Goal: Transaction & Acquisition: Purchase product/service

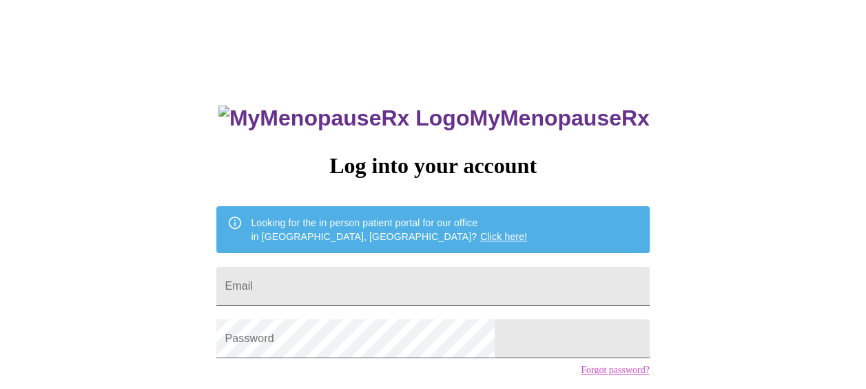
click at [402, 283] on input "Email" at bounding box center [432, 286] width 433 height 39
click at [350, 296] on input "Email" at bounding box center [432, 286] width 433 height 39
type input "jking810@yahoo.com"
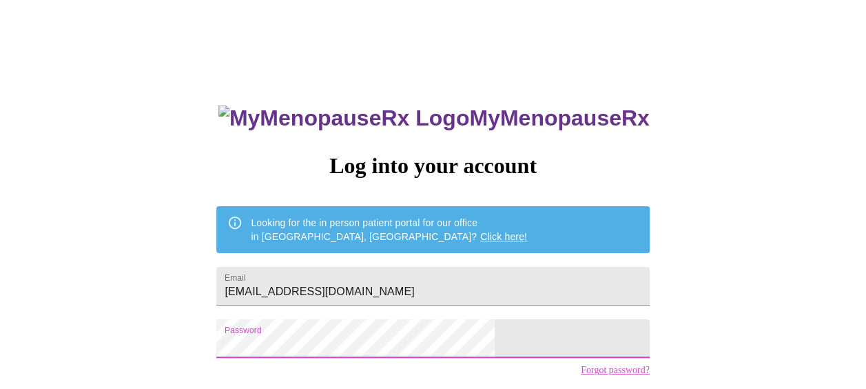
scroll to position [99, 0]
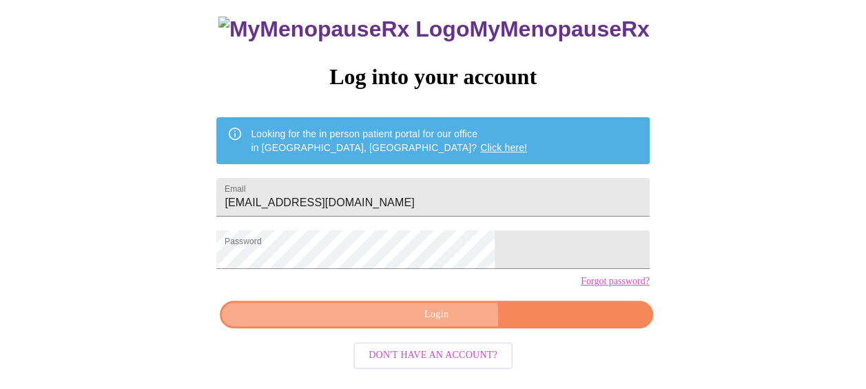
click at [425, 323] on span "Login" at bounding box center [436, 314] width 401 height 17
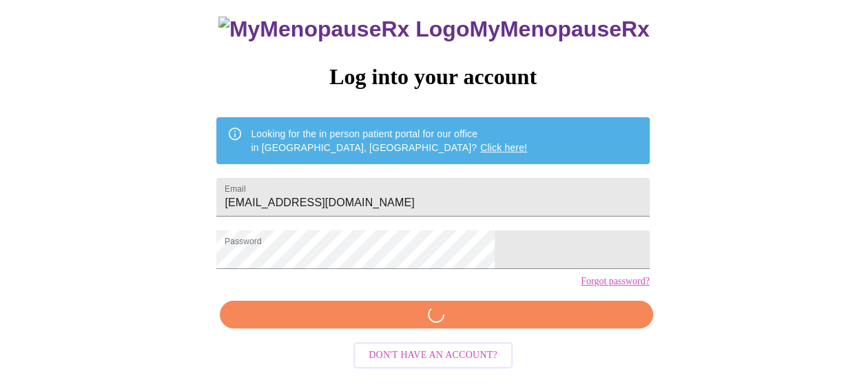
scroll to position [98, 0]
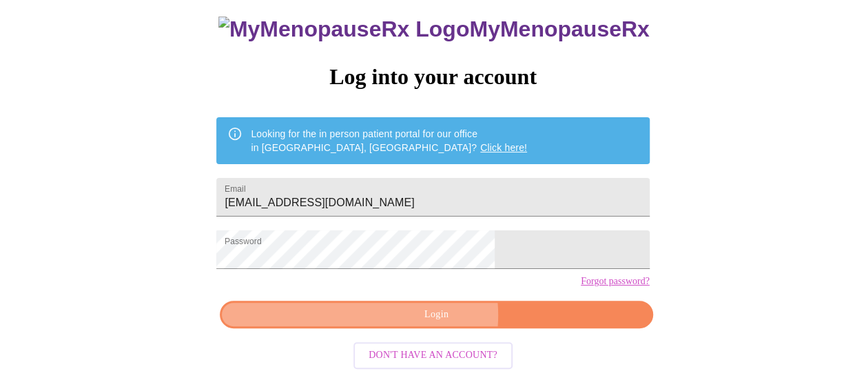
click at [429, 323] on span "Login" at bounding box center [436, 314] width 401 height 17
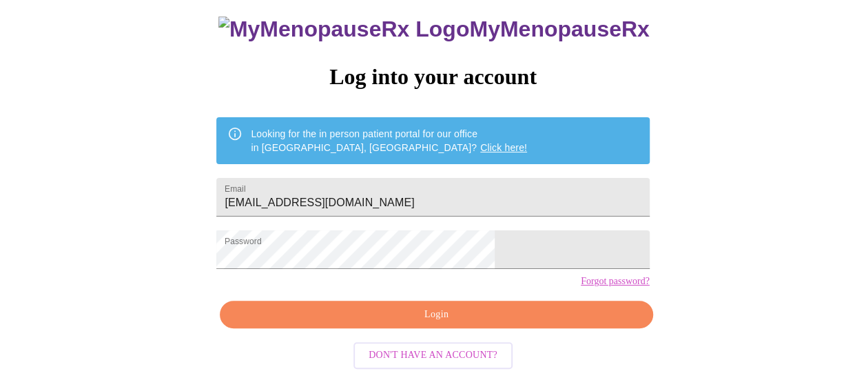
click at [413, 323] on span "Login" at bounding box center [436, 314] width 401 height 17
click at [72, 262] on div "MyMenopauseRx Log into your account Looking for the in person patient portal fo…" at bounding box center [433, 150] width 855 height 467
click at [409, 323] on span "Login" at bounding box center [436, 314] width 401 height 17
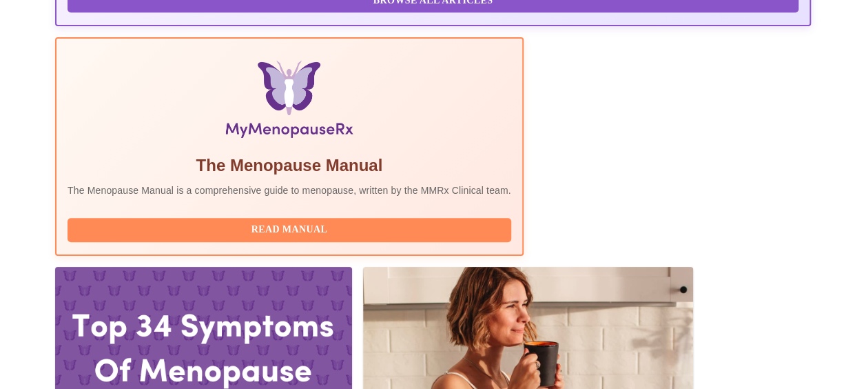
scroll to position [539, 0]
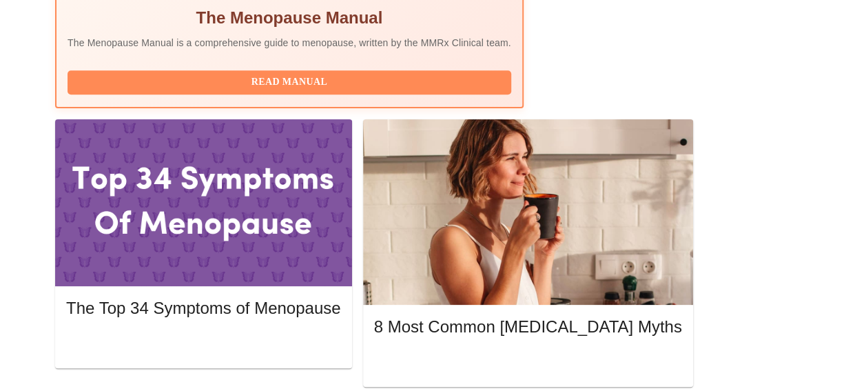
scroll to position [663, 0]
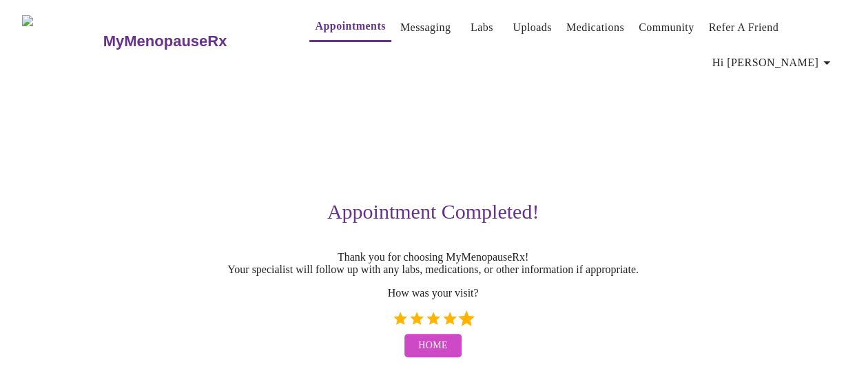
click at [466, 327] on label "5 Stars" at bounding box center [466, 318] width 17 height 17
click at [392, 324] on input "5 Stars" at bounding box center [391, 323] width 1 height 1
radio input "true"
click at [440, 354] on span "Home" at bounding box center [433, 345] width 30 height 17
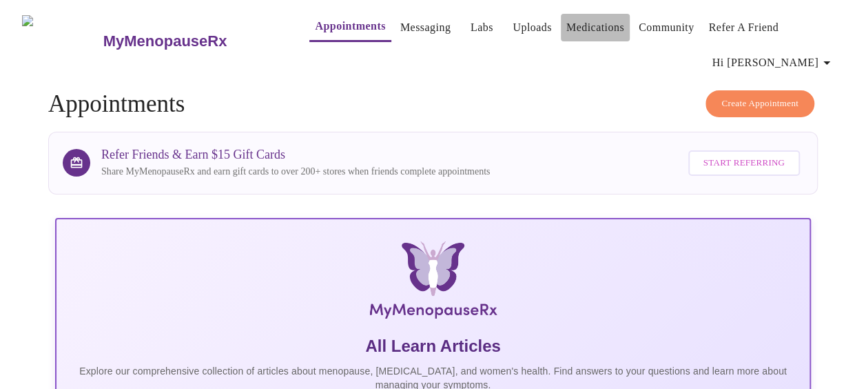
click at [570, 23] on link "Medications" at bounding box center [595, 27] width 58 height 19
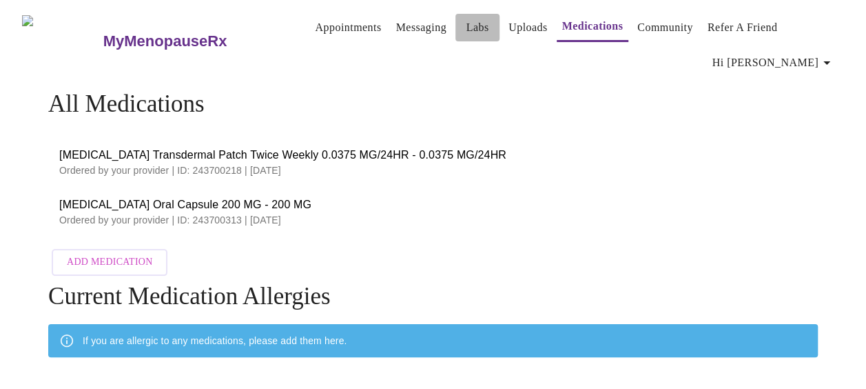
click at [467, 23] on link "Labs" at bounding box center [478, 27] width 23 height 19
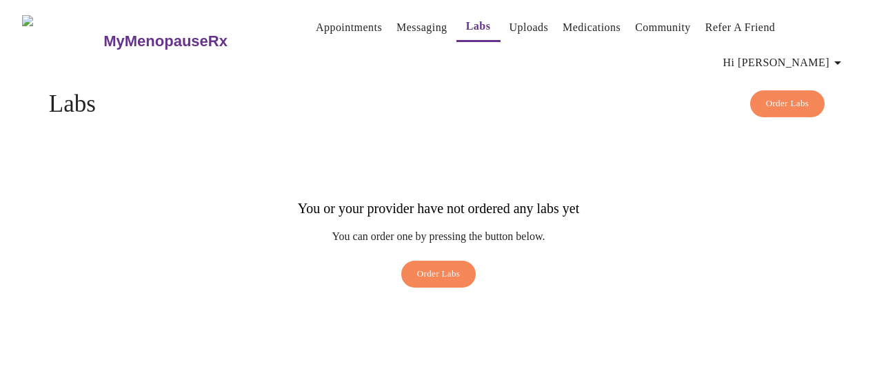
click at [396, 18] on link "Messaging" at bounding box center [421, 27] width 50 height 19
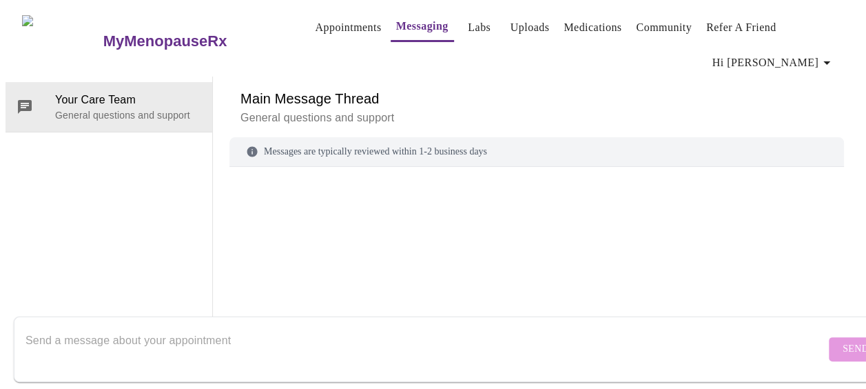
click at [567, 23] on link "Medications" at bounding box center [593, 27] width 58 height 19
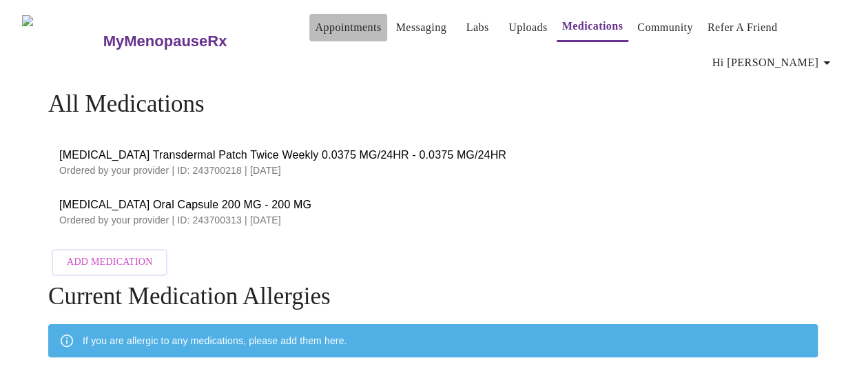
click at [321, 21] on link "Appointments" at bounding box center [348, 27] width 66 height 19
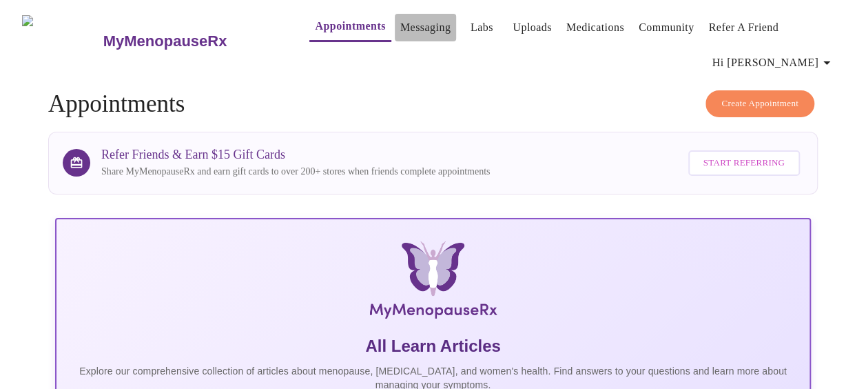
click at [413, 18] on link "Messaging" at bounding box center [425, 27] width 50 height 19
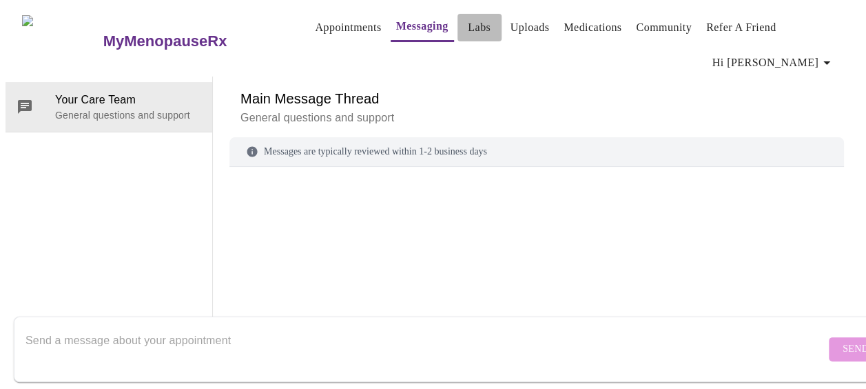
click at [468, 23] on link "Labs" at bounding box center [479, 27] width 23 height 19
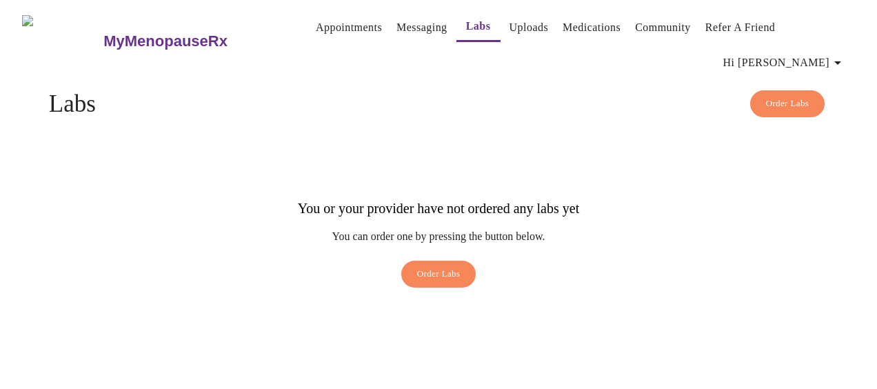
click at [509, 20] on link "Uploads" at bounding box center [528, 27] width 39 height 19
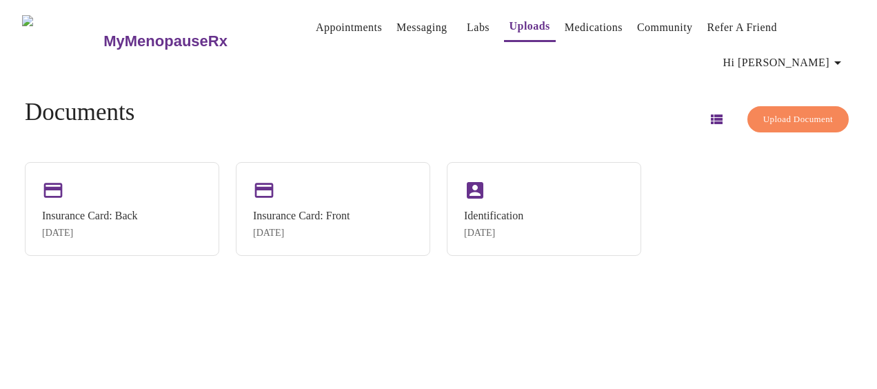
click at [579, 19] on link "Medications" at bounding box center [593, 27] width 58 height 19
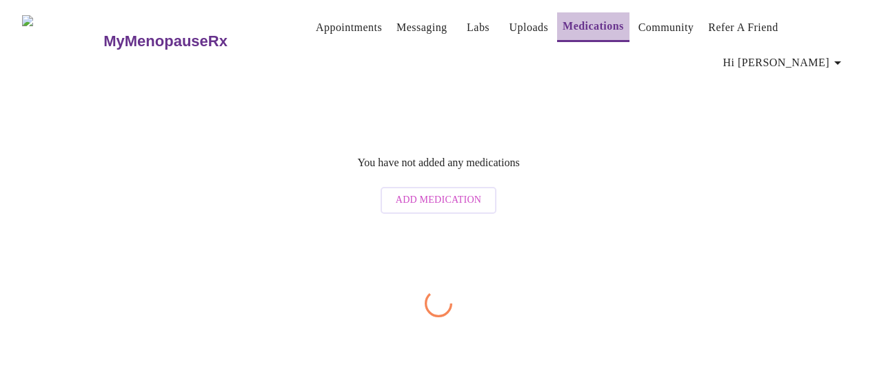
click at [579, 19] on link "Medications" at bounding box center [592, 26] width 61 height 19
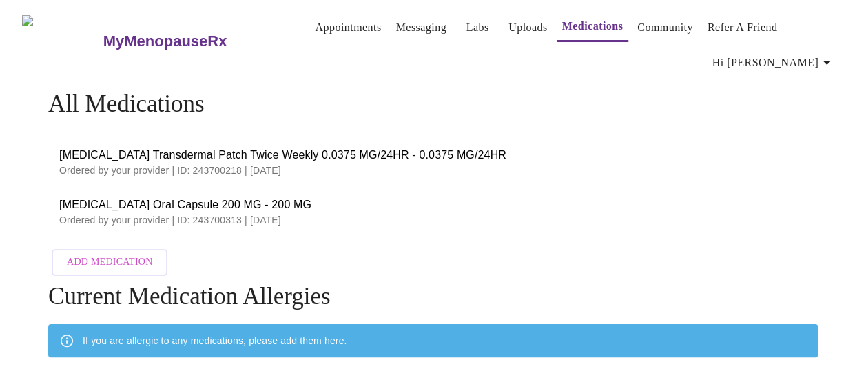
click at [816, 53] on span "Hi [PERSON_NAME]" at bounding box center [774, 62] width 123 height 19
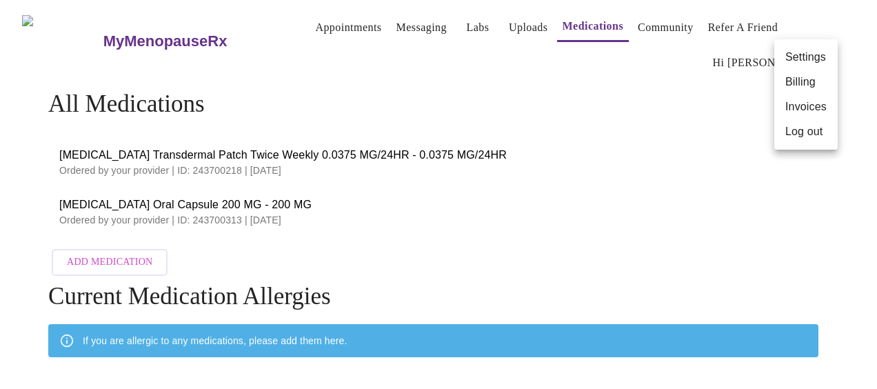
click at [801, 81] on li "Billing" at bounding box center [805, 82] width 63 height 25
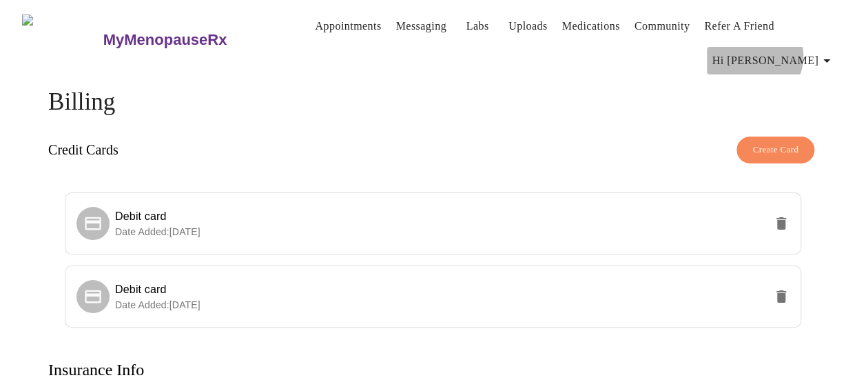
click at [810, 51] on span "Hi [PERSON_NAME]" at bounding box center [774, 60] width 123 height 19
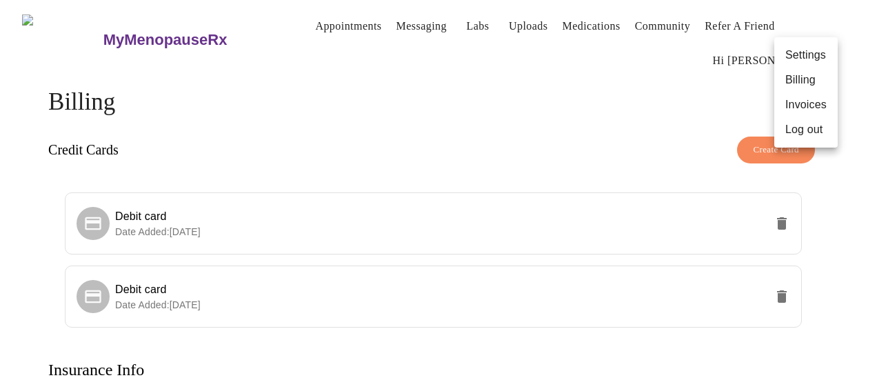
click at [810, 105] on li "Invoices" at bounding box center [805, 104] width 63 height 25
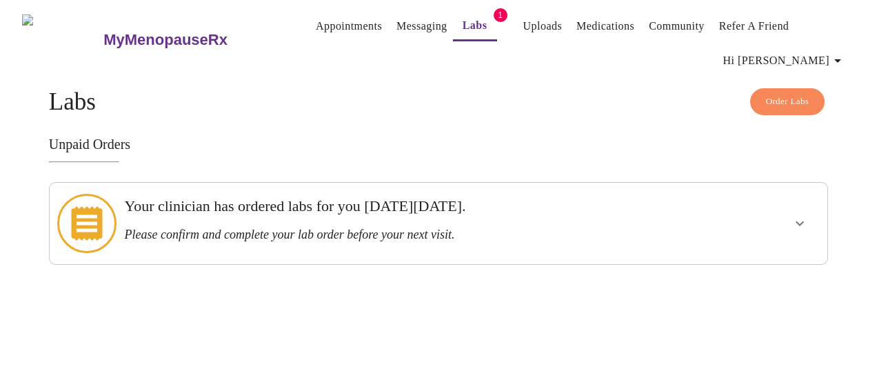
click at [804, 215] on icon "show more" at bounding box center [799, 223] width 17 height 17
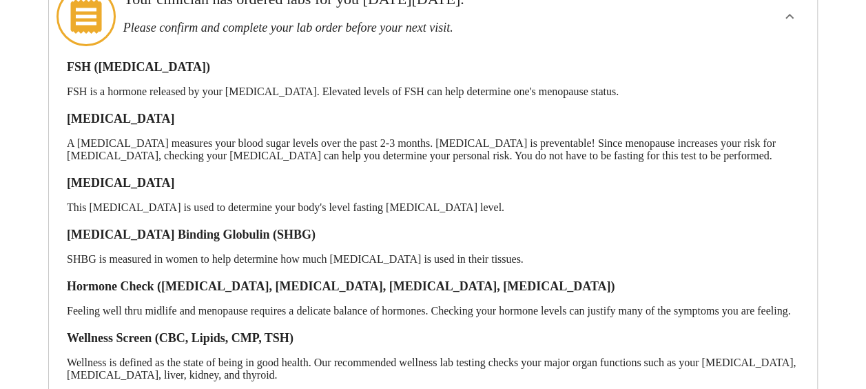
scroll to position [297, 0]
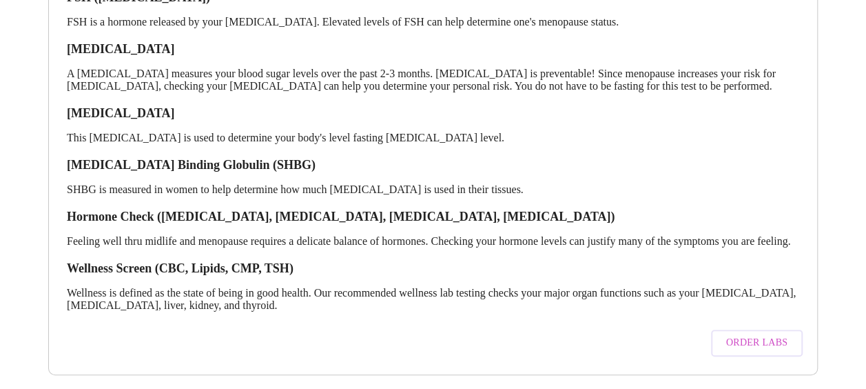
click at [736, 334] on span "Order Labs" at bounding box center [756, 342] width 61 height 17
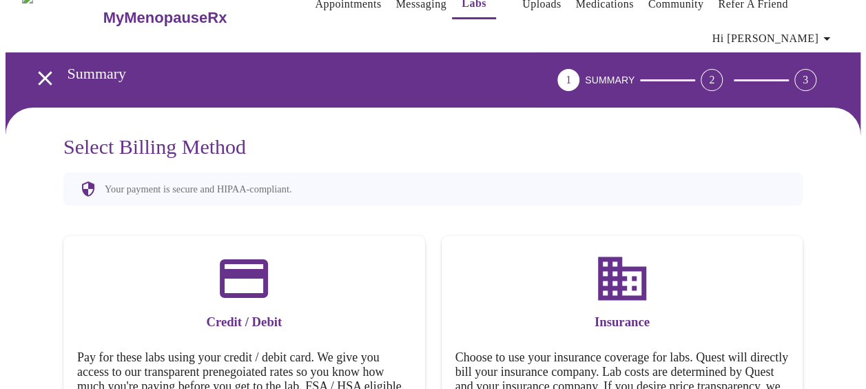
scroll to position [132, 0]
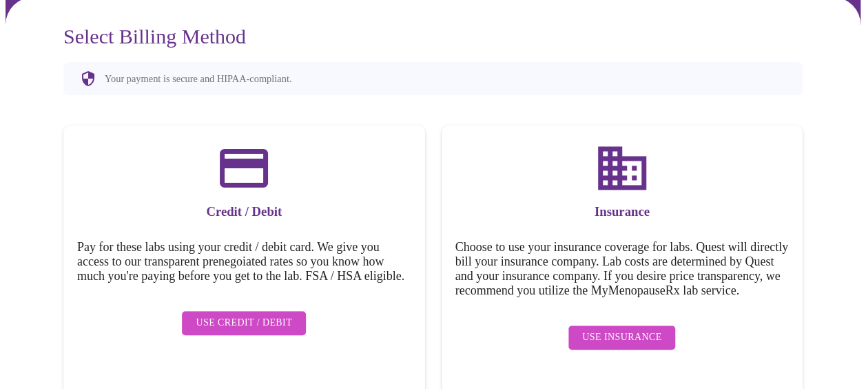
click at [630, 345] on span "Use Insurance" at bounding box center [621, 337] width 79 height 17
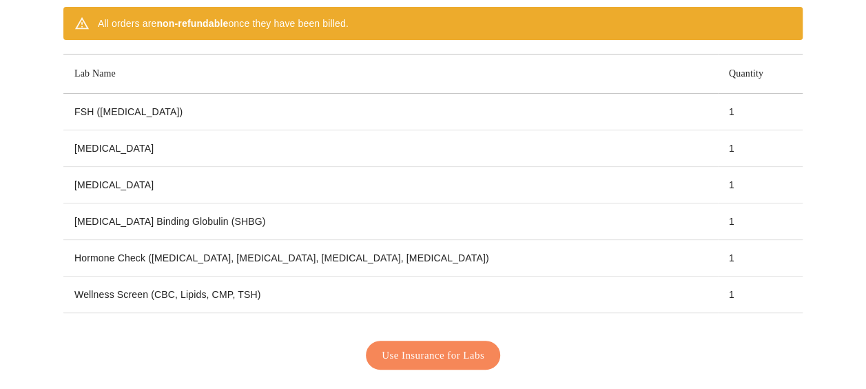
scroll to position [240, 0]
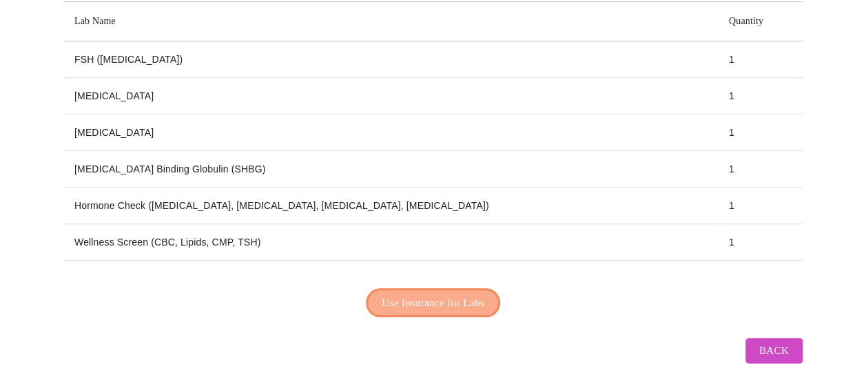
click at [467, 296] on span "Use Insurance for Labs" at bounding box center [433, 303] width 103 height 18
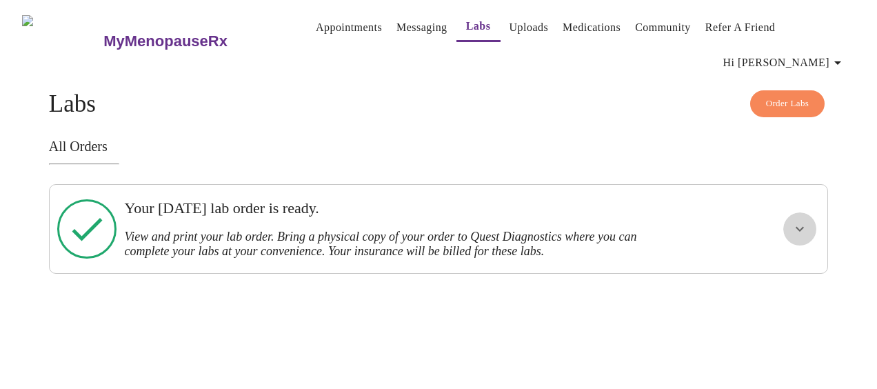
click at [800, 230] on icon "show more" at bounding box center [799, 229] width 17 height 17
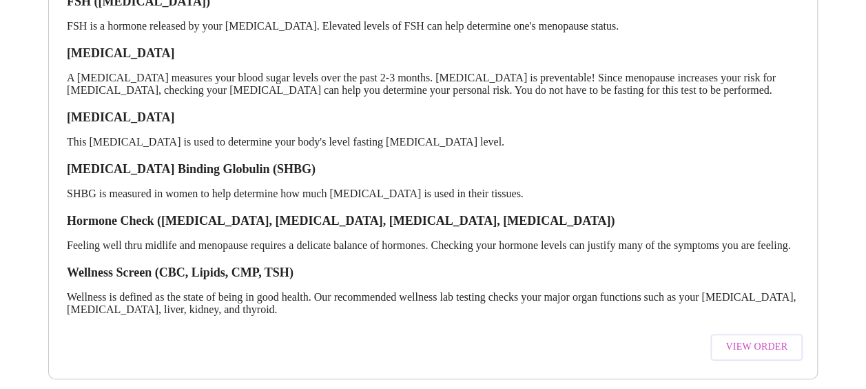
scroll to position [314, 0]
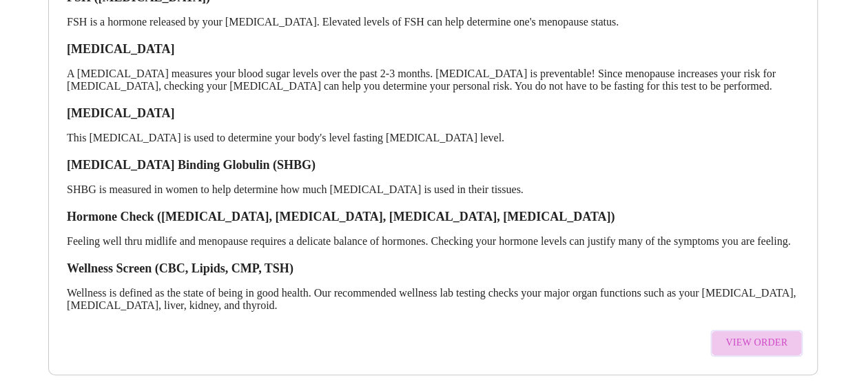
click at [770, 334] on span "View Order" at bounding box center [757, 342] width 62 height 17
